Goal: Check status: Check status

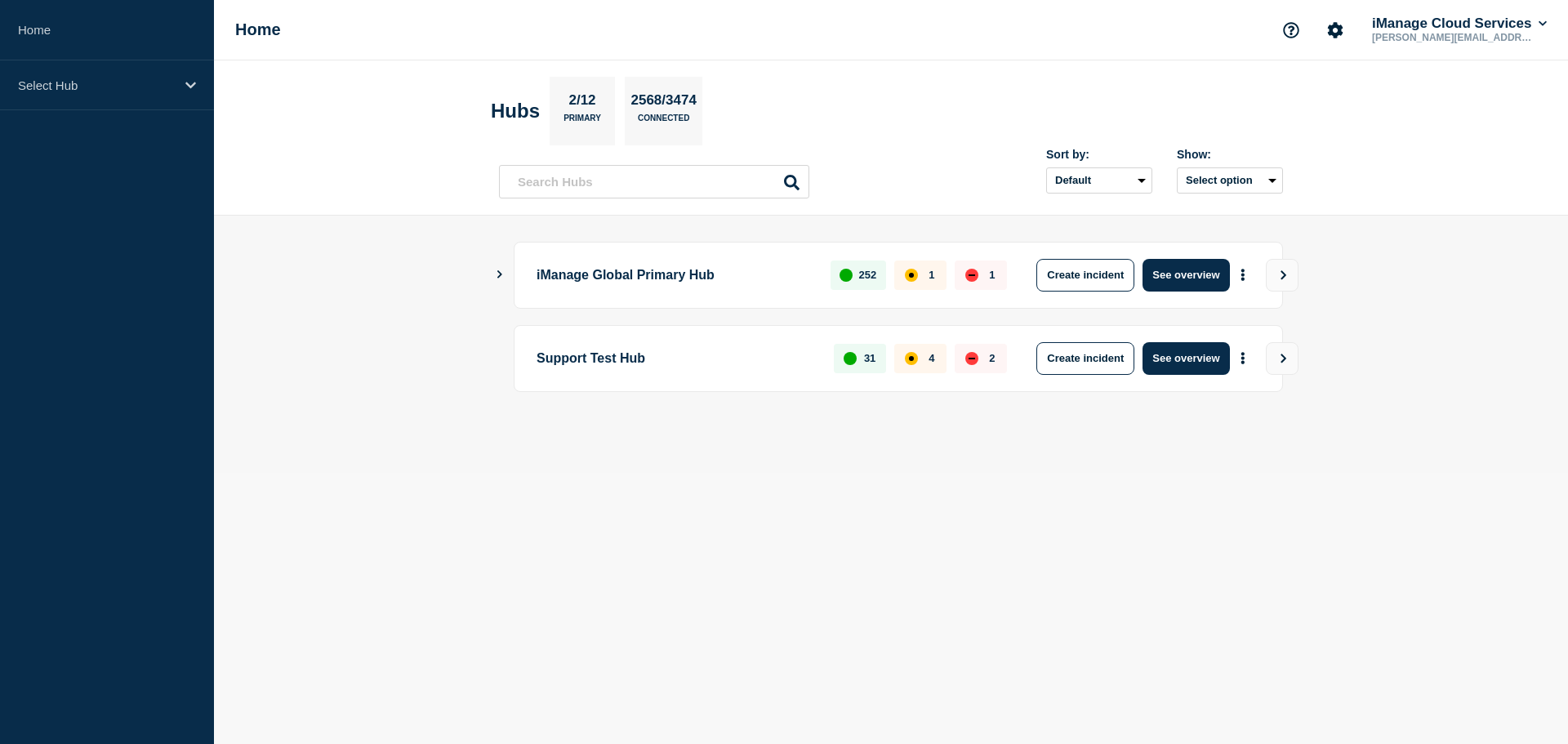
click at [501, 276] on icon "Show Connected Hubs" at bounding box center [499, 274] width 11 height 8
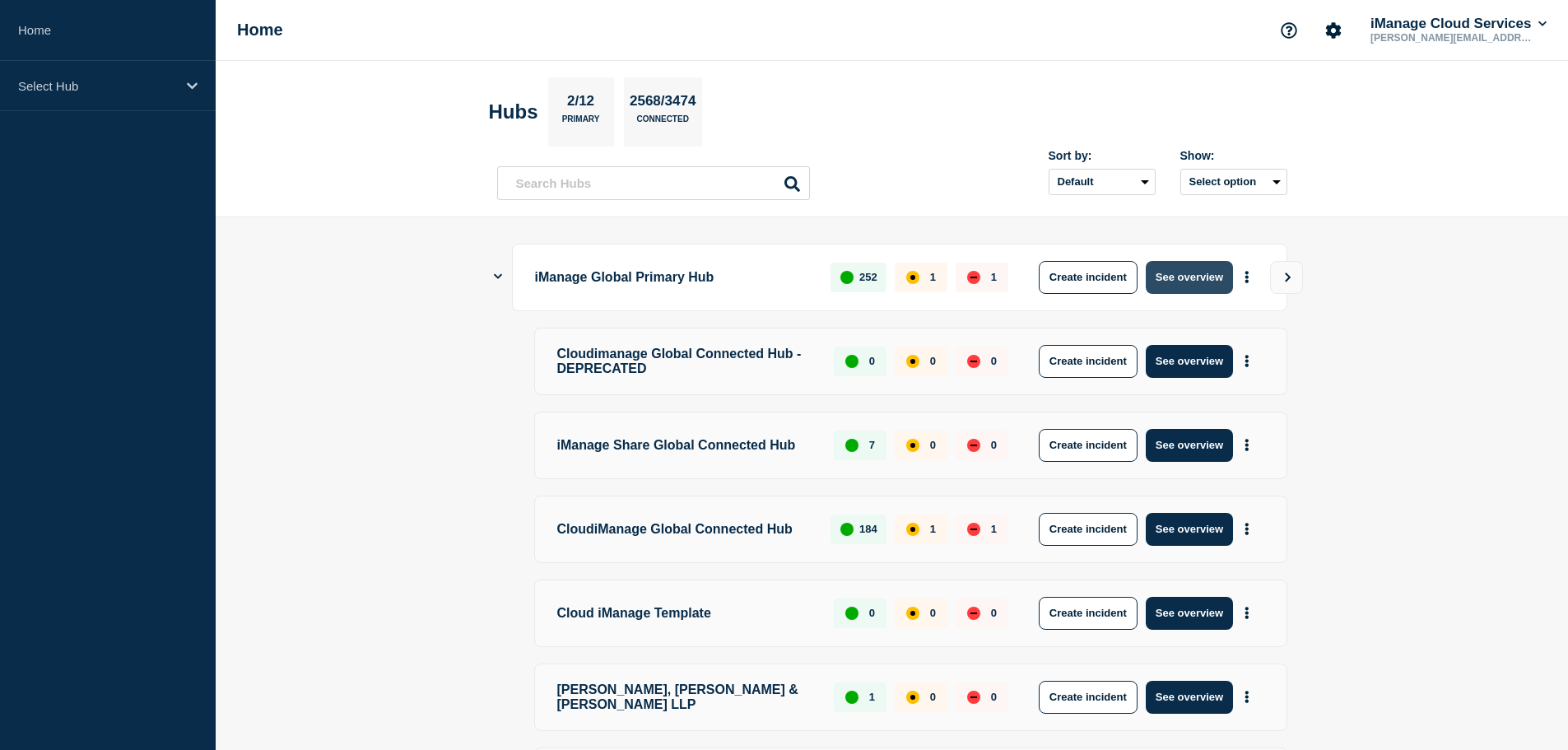
click at [1189, 276] on button "See overview" at bounding box center [1189, 277] width 87 height 33
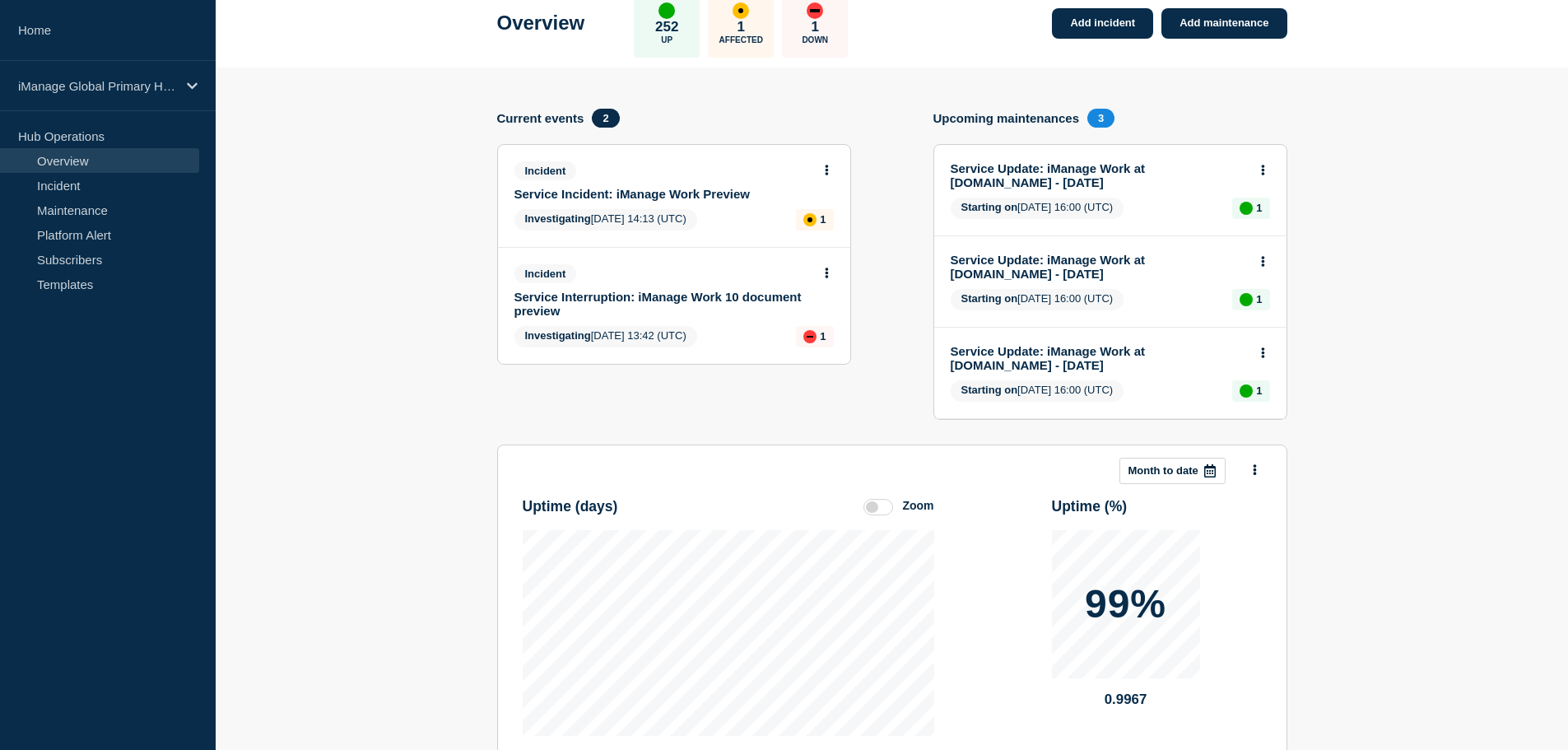
scroll to position [55, 0]
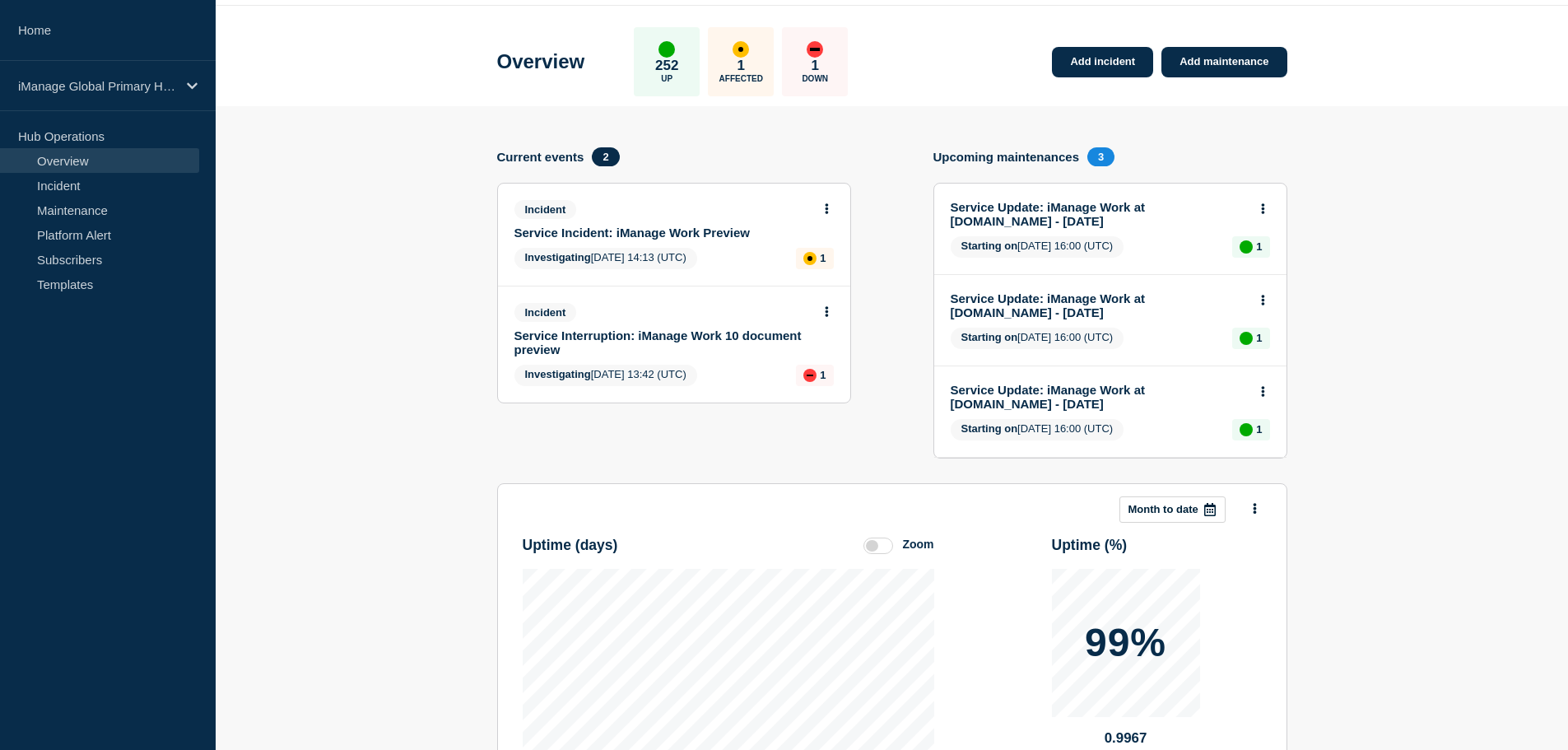
click at [709, 232] on link "Service Incident: iManage Work Preview" at bounding box center [663, 233] width 298 height 14
